Goal: Register for event/course

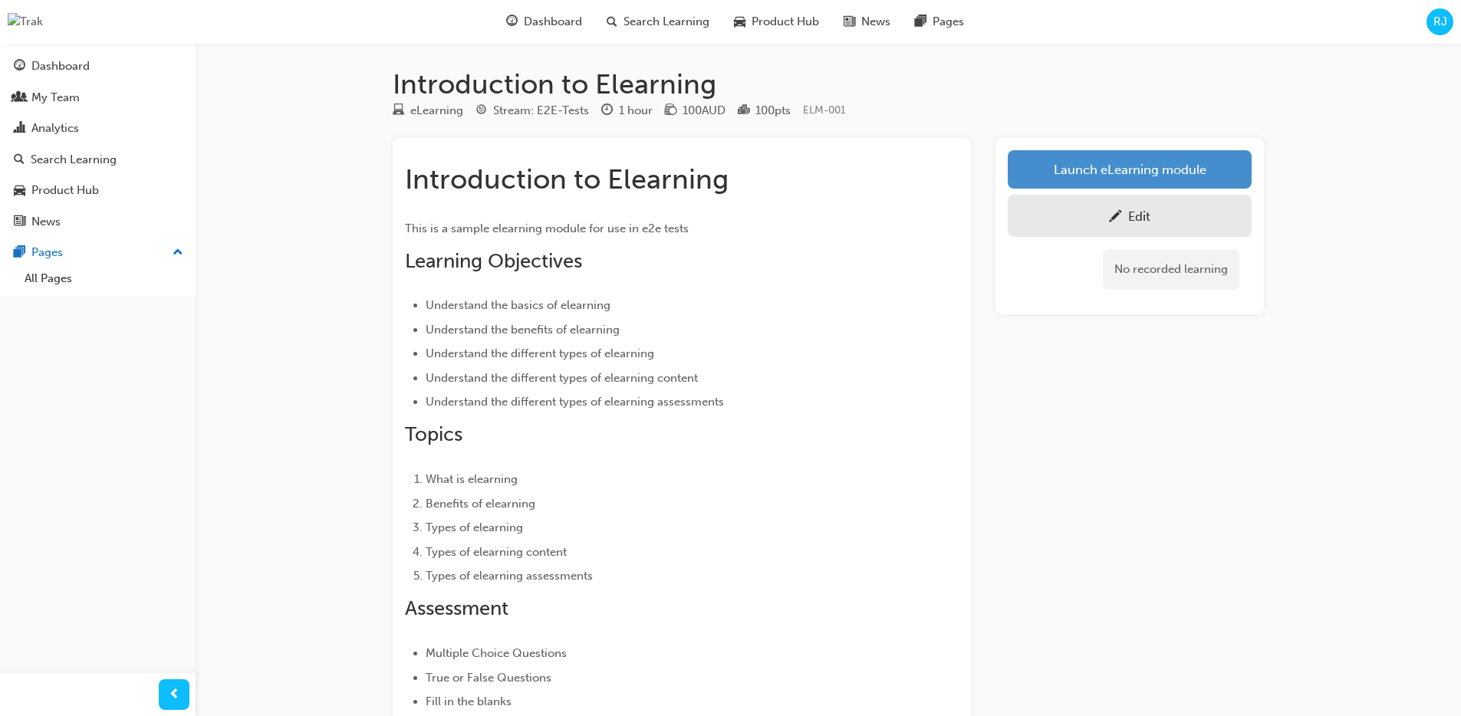
click at [1159, 181] on link "Launch eLearning module" at bounding box center [1129, 169] width 244 height 38
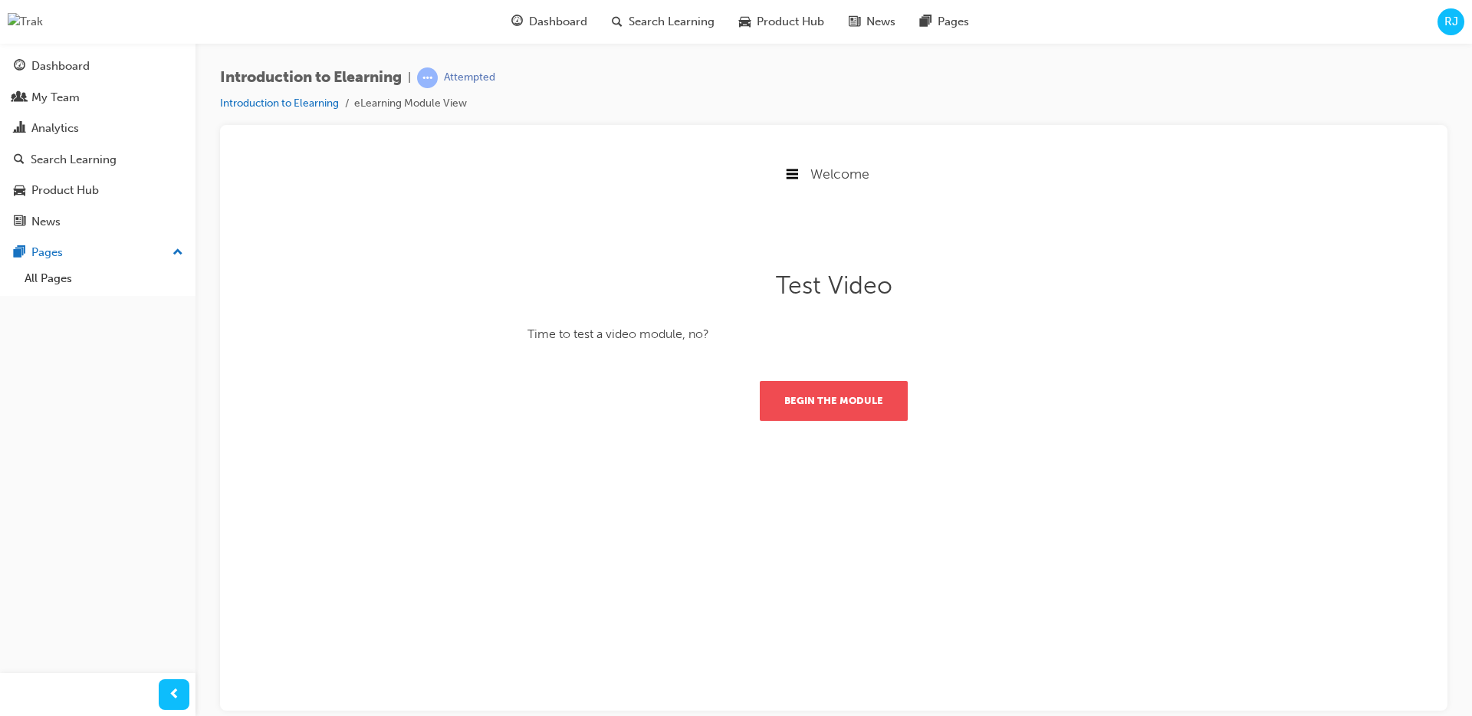
click at [787, 402] on button "Begin the module" at bounding box center [834, 400] width 148 height 40
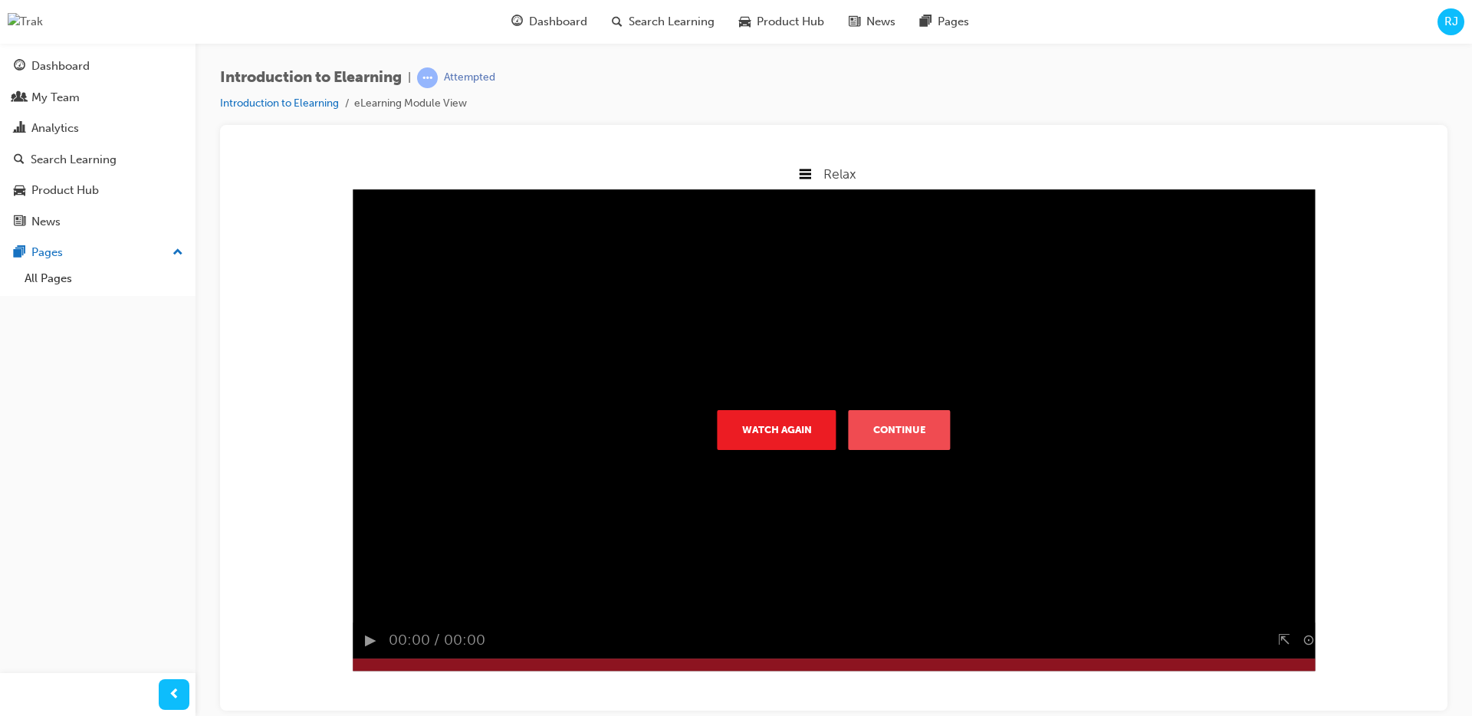
click at [886, 436] on button "Continue" at bounding box center [900, 429] width 102 height 40
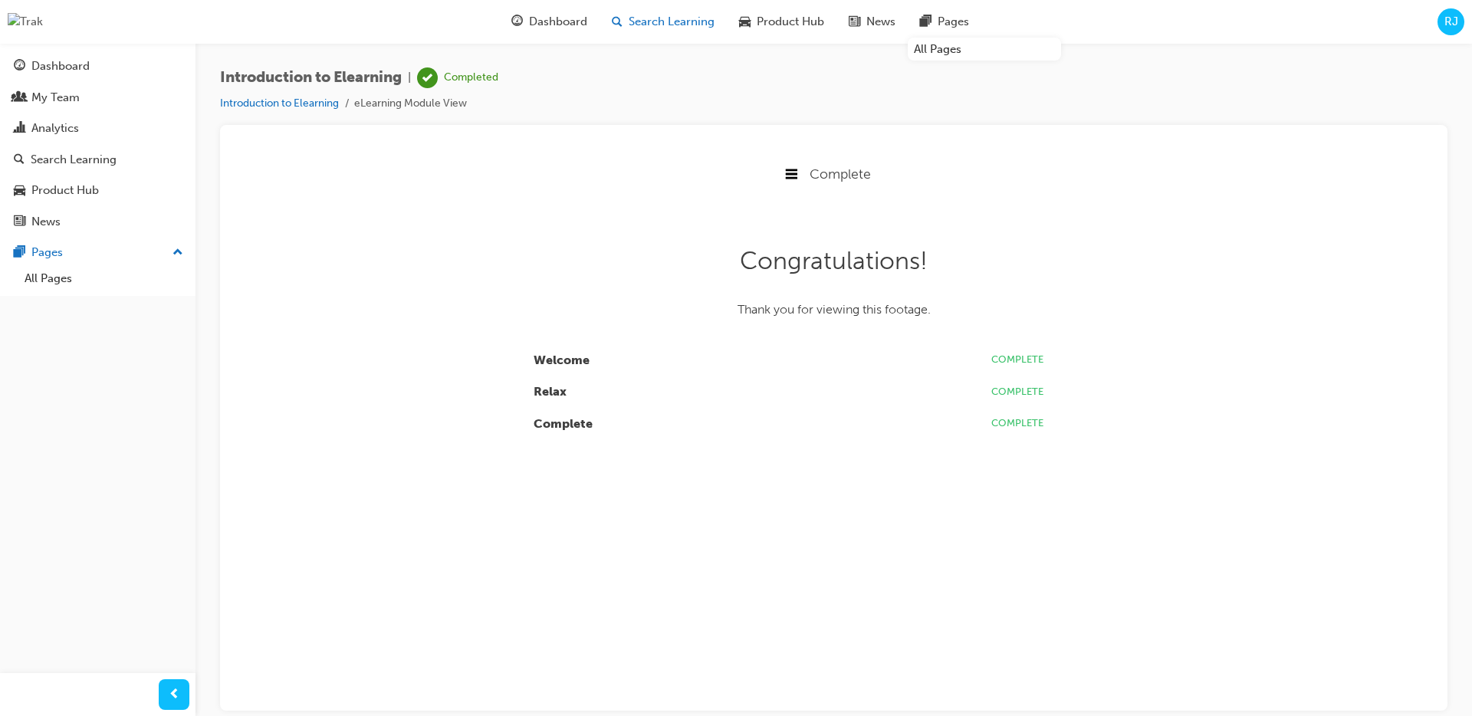
click at [663, 20] on span "Search Learning" at bounding box center [672, 22] width 86 height 18
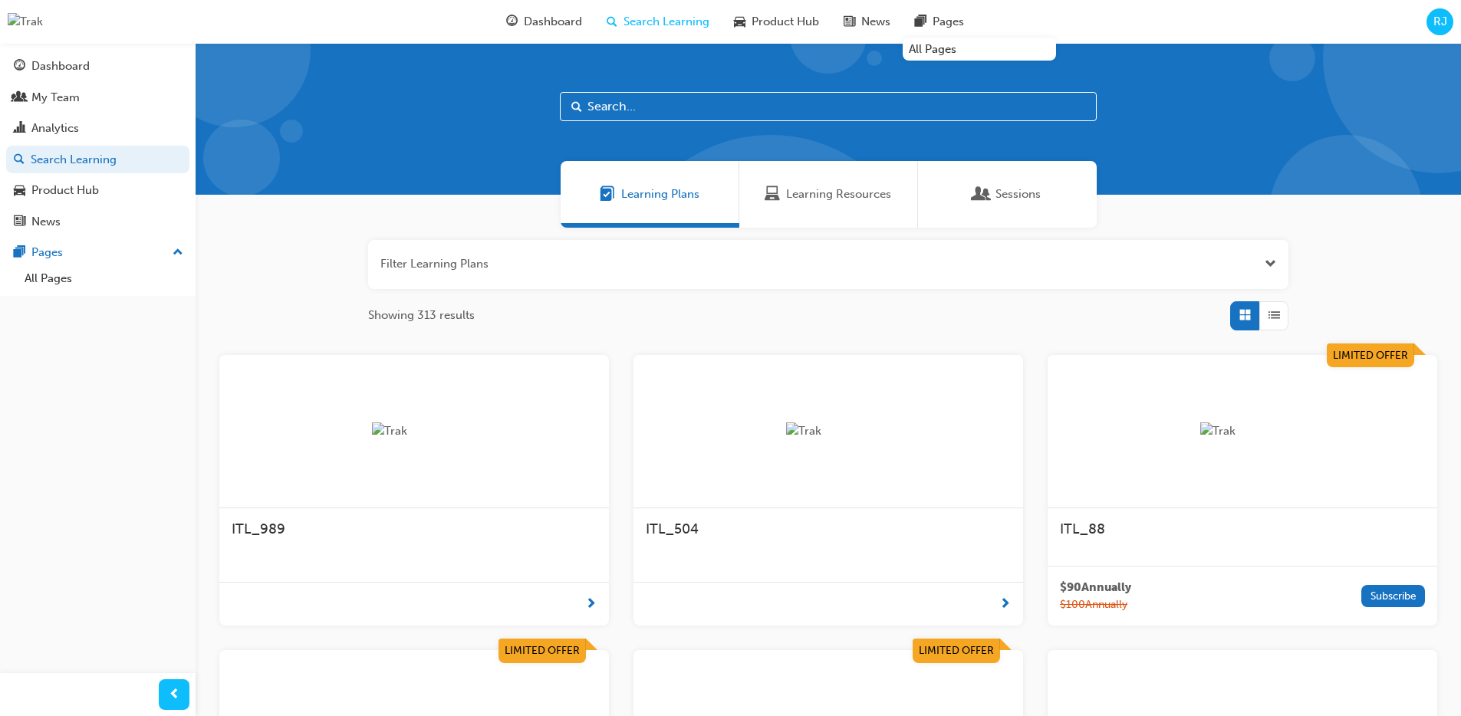
click at [996, 194] on span "Sessions" at bounding box center [1017, 195] width 45 height 18
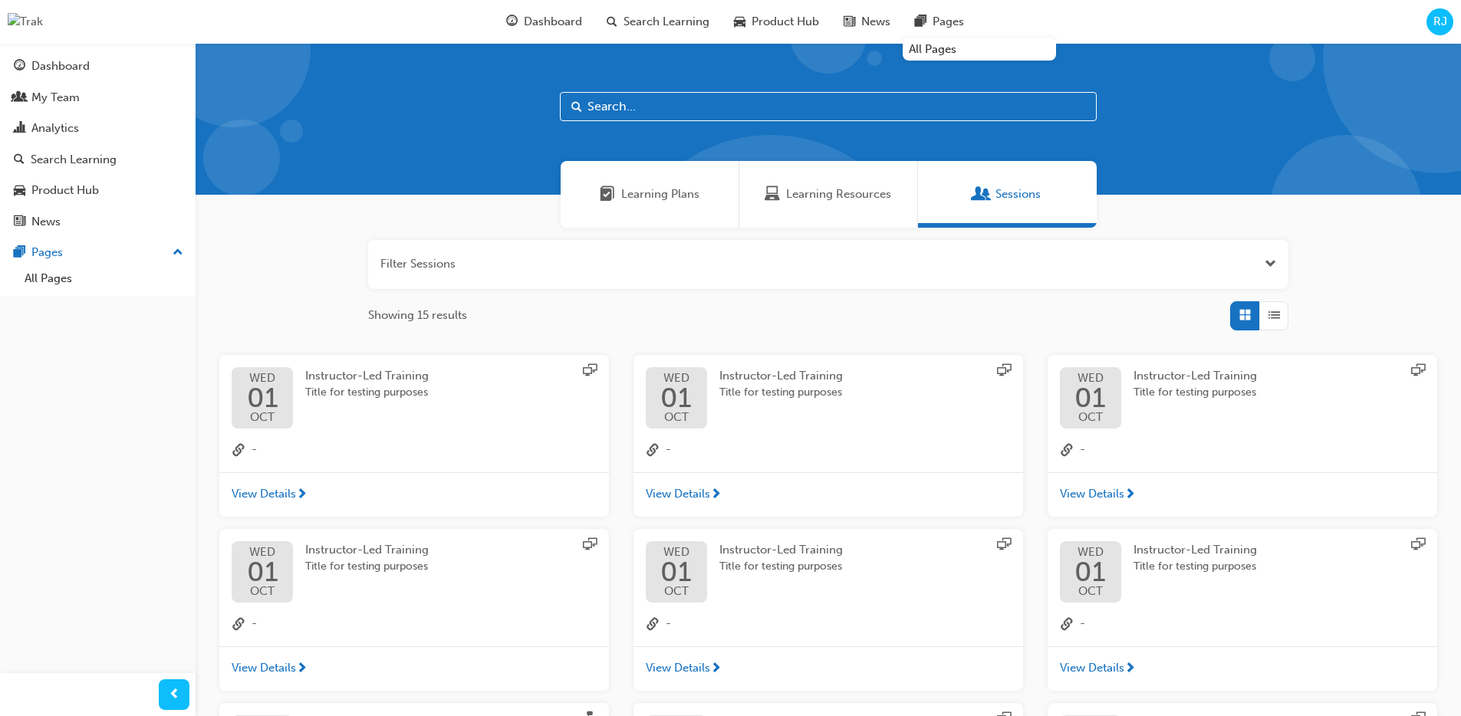
click at [366, 394] on span "Title for testing purposes" at bounding box center [366, 393] width 123 height 18
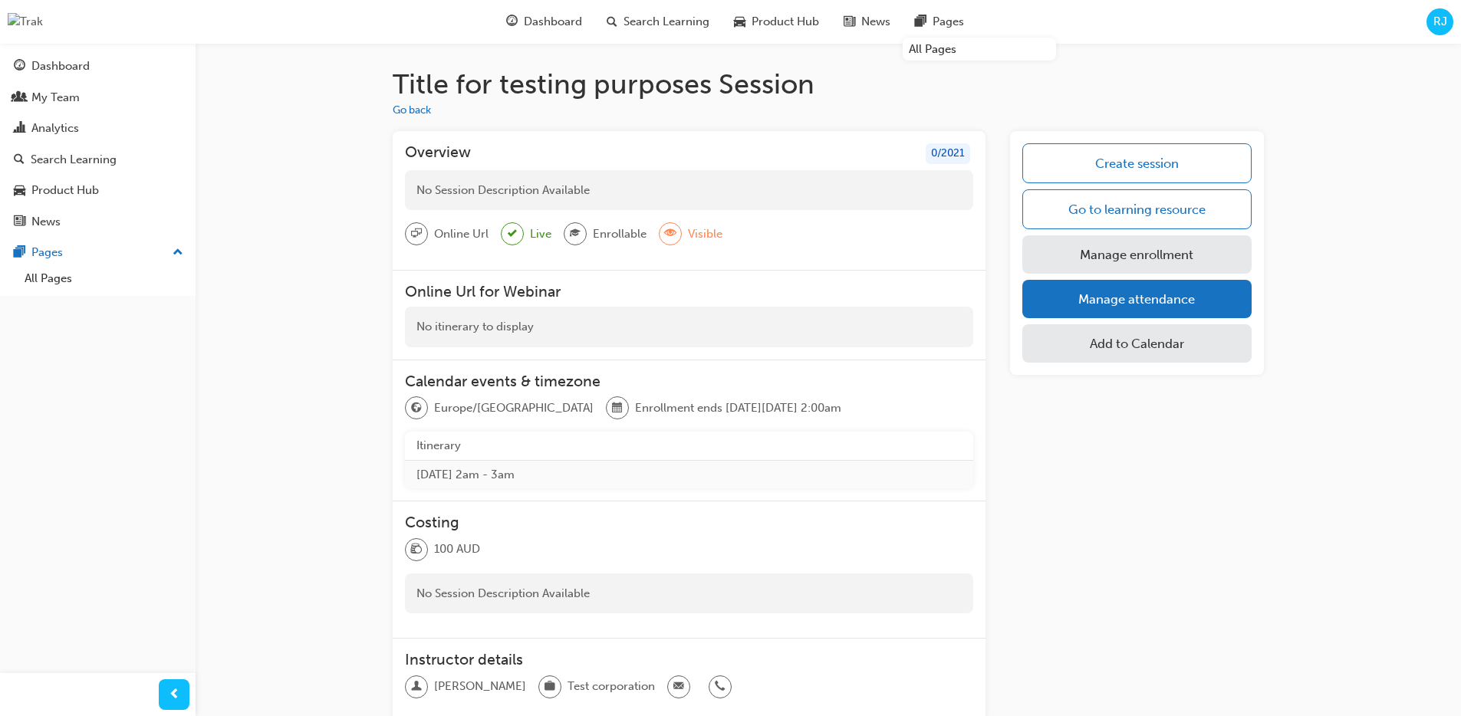
click at [1129, 258] on link "Manage enrollment" at bounding box center [1136, 254] width 229 height 38
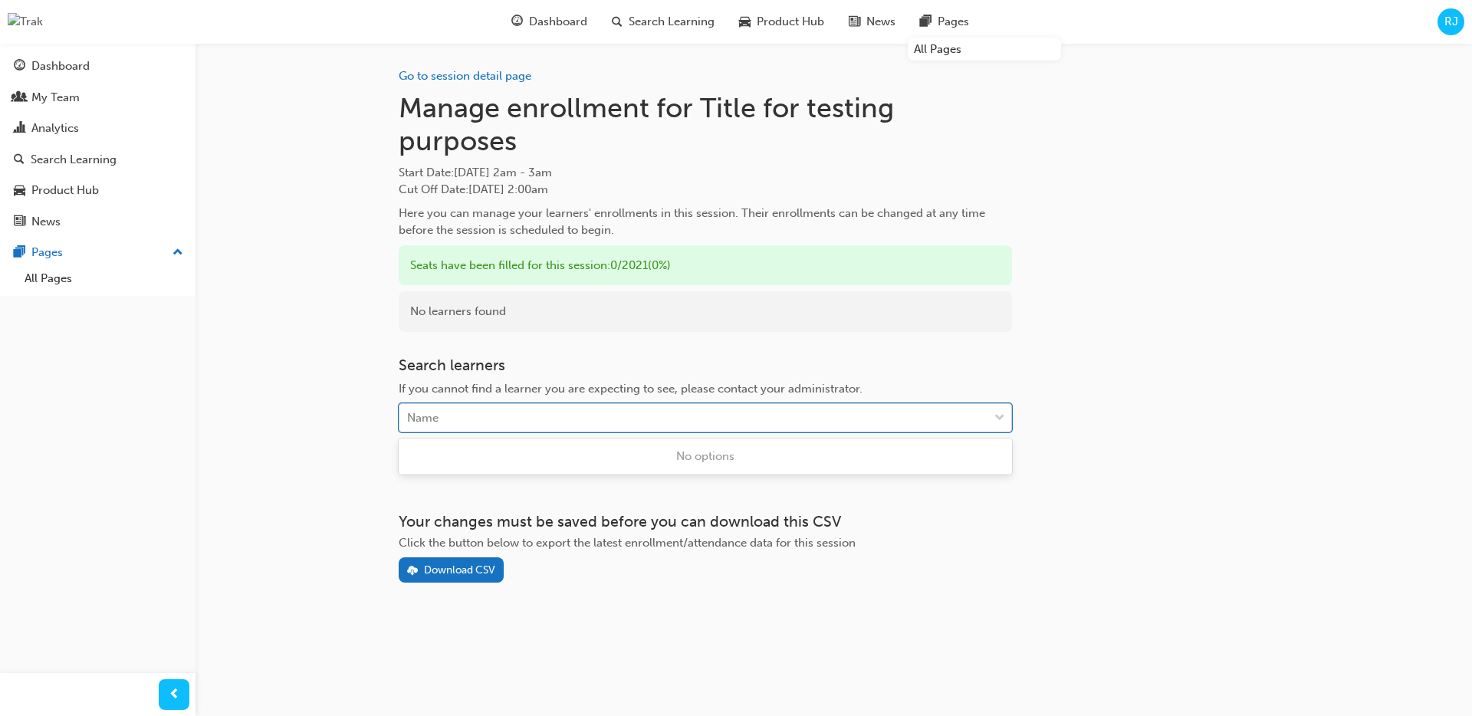
click at [583, 412] on div "Name" at bounding box center [693, 418] width 589 height 27
type input "jabard"
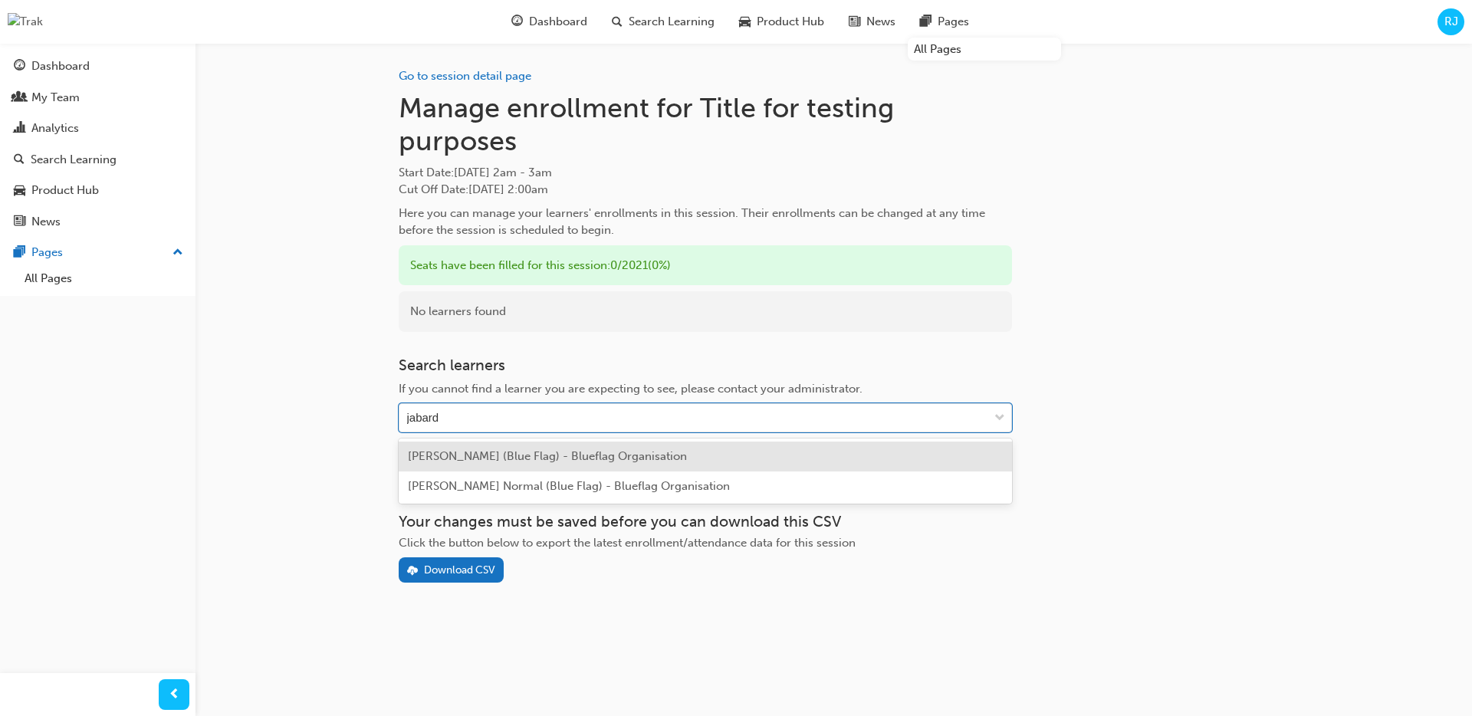
click at [519, 455] on span "[PERSON_NAME] (Blue Flag) - Blueflag Organisation" at bounding box center [547, 456] width 279 height 14
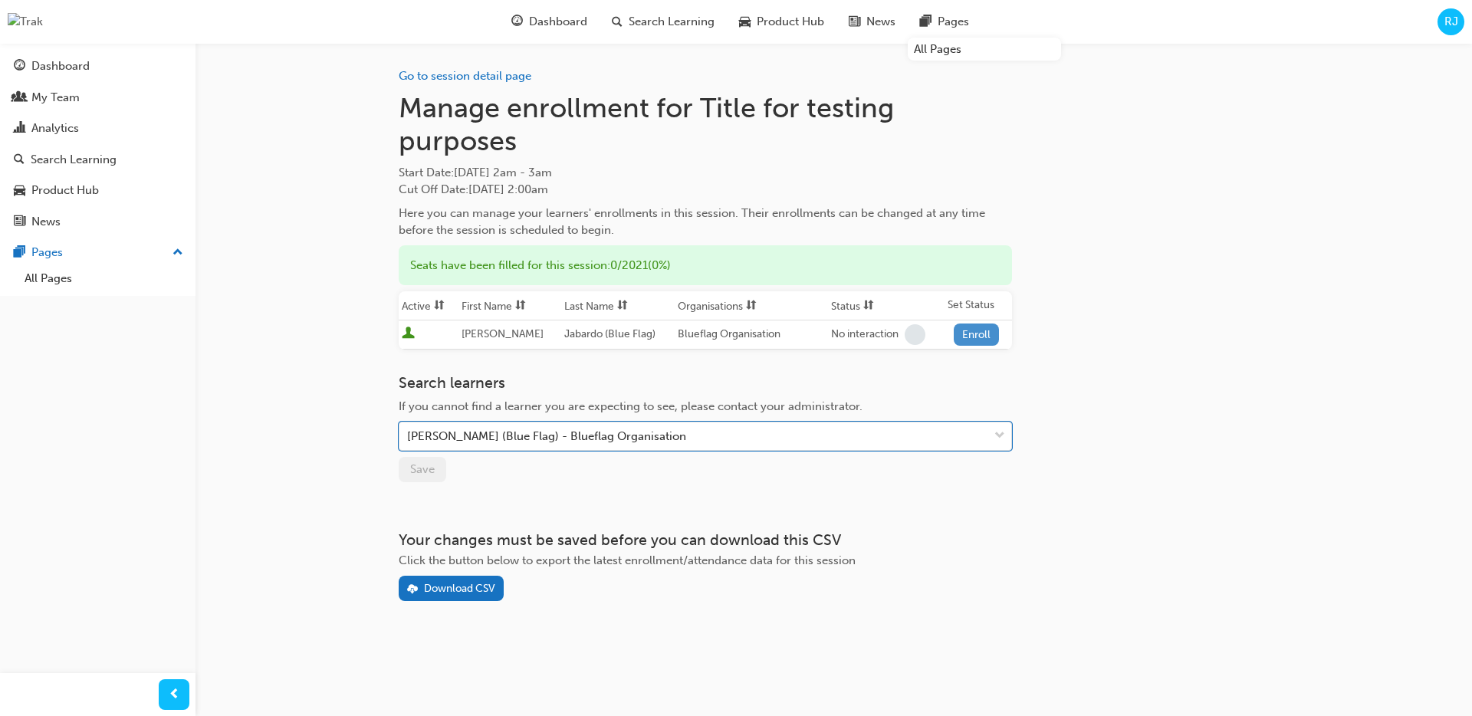
drag, startPoint x: 990, startPoint y: 337, endPoint x: 979, endPoint y: 342, distance: 11.7
click at [990, 337] on button "Enroll" at bounding box center [977, 335] width 46 height 22
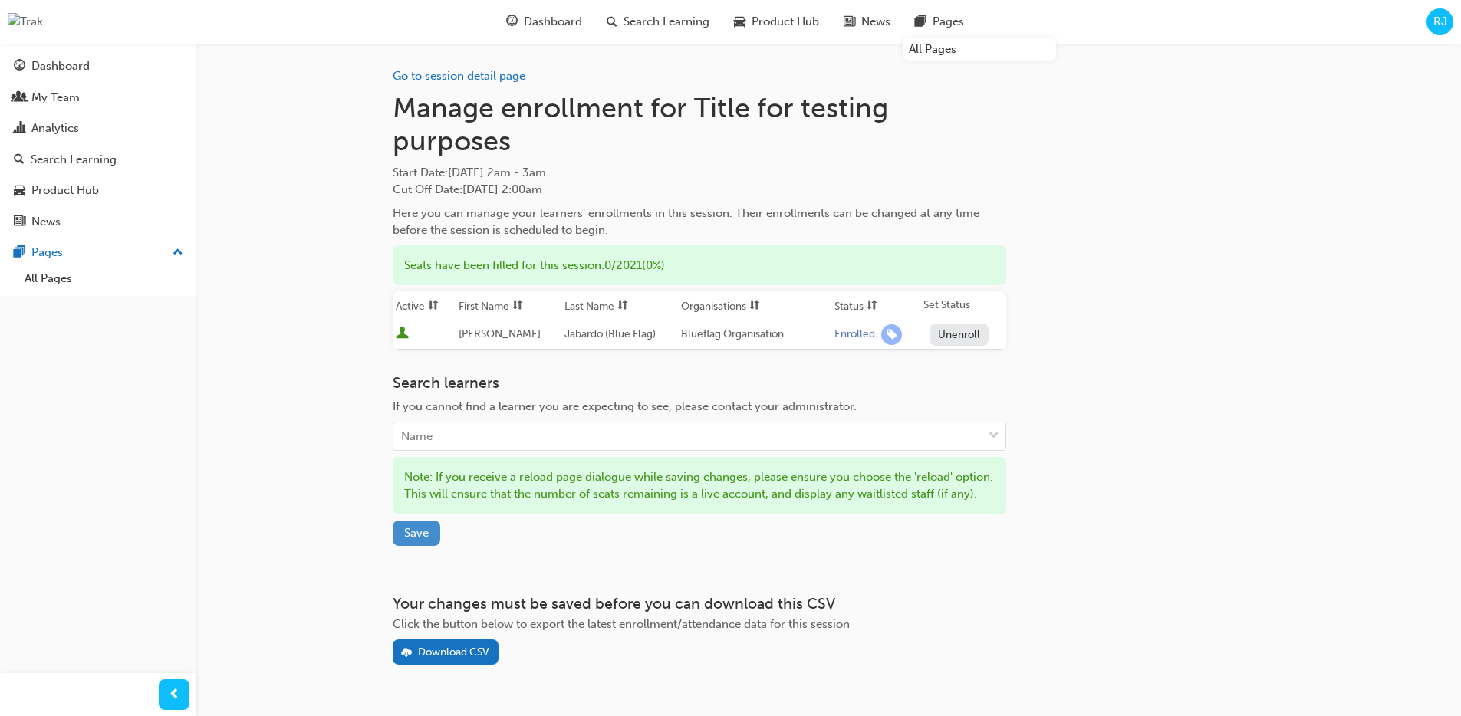
drag, startPoint x: 412, startPoint y: 553, endPoint x: 422, endPoint y: 555, distance: 10.2
click at [412, 540] on span "Save" at bounding box center [416, 533] width 25 height 14
